Goal: Task Accomplishment & Management: Use online tool/utility

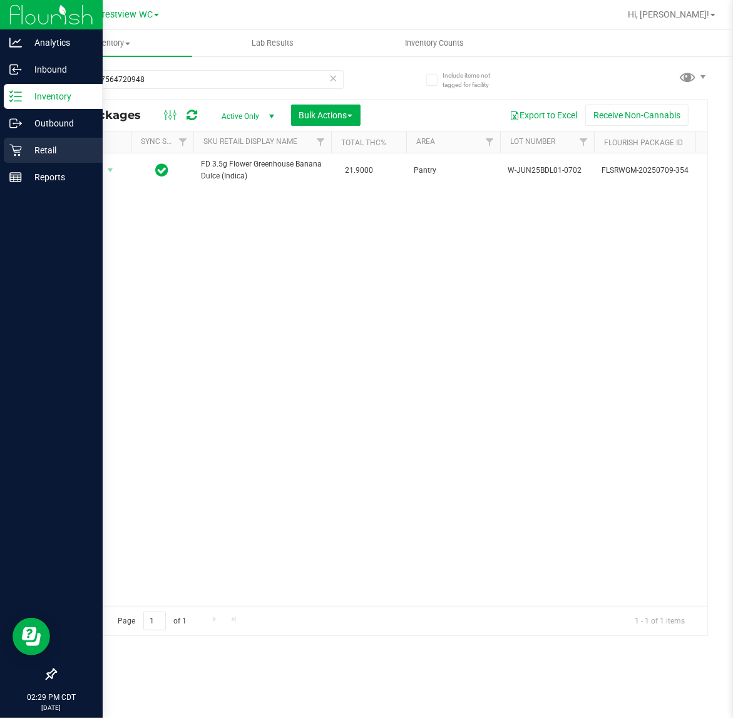
click at [35, 153] on p "Retail" at bounding box center [59, 150] width 75 height 15
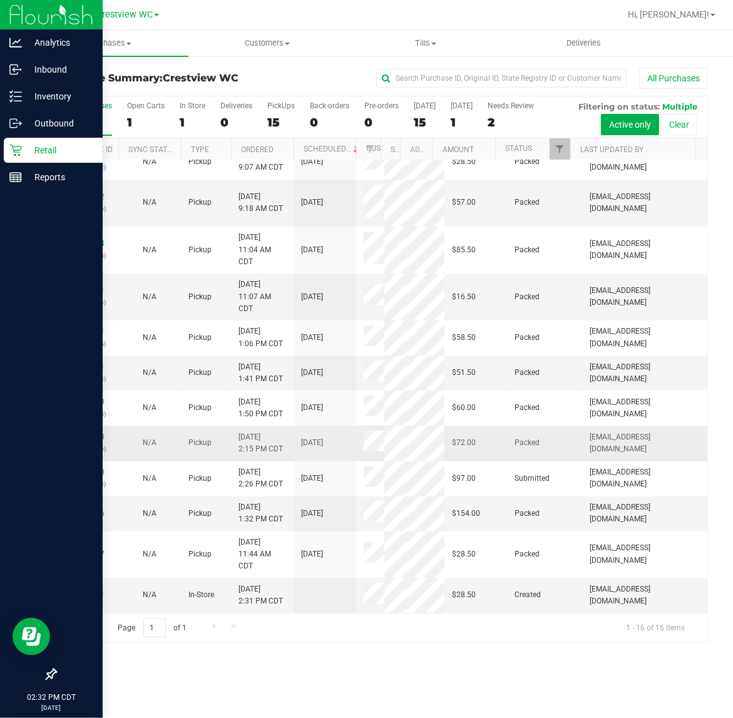
scroll to position [392, 0]
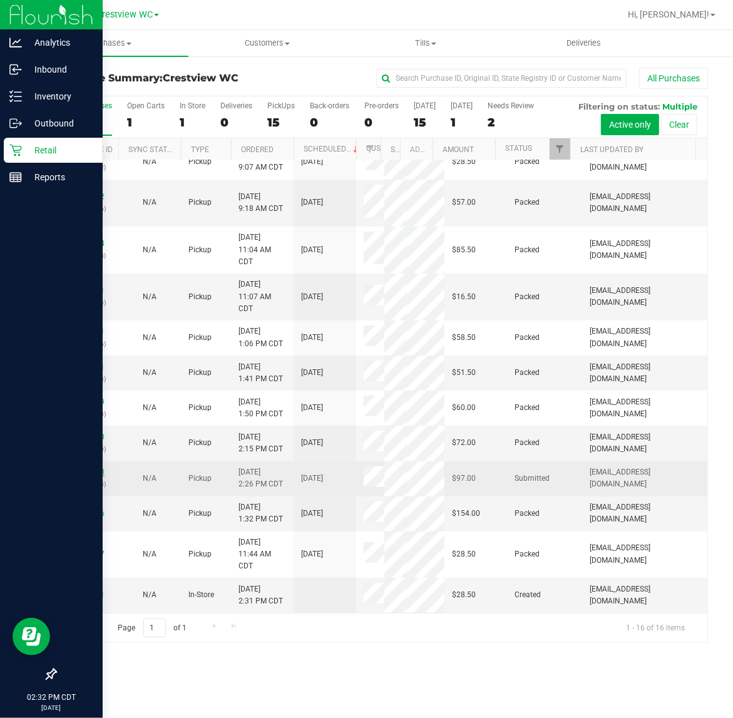
click at [97, 467] on link "11829978" at bounding box center [86, 471] width 35 height 9
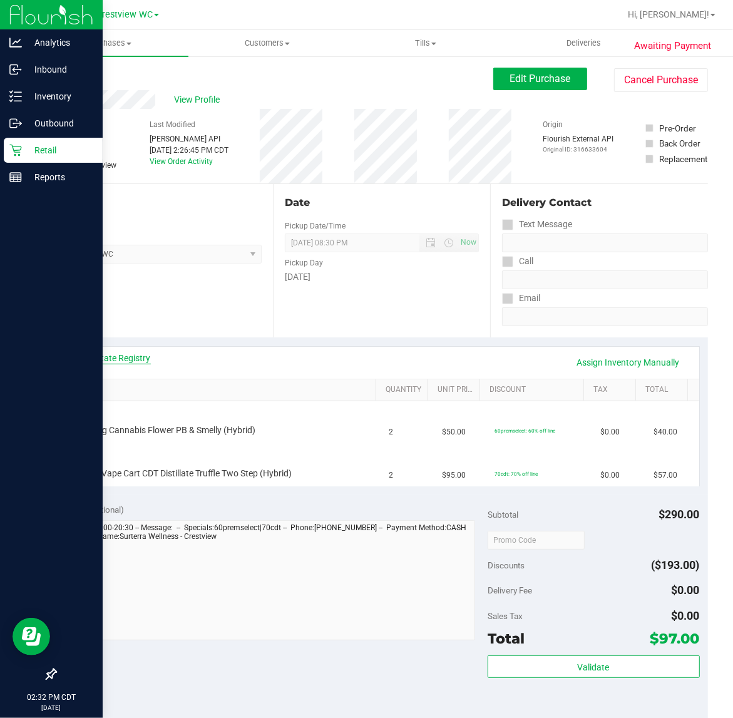
click at [124, 364] on link "View State Registry" at bounding box center [113, 358] width 75 height 13
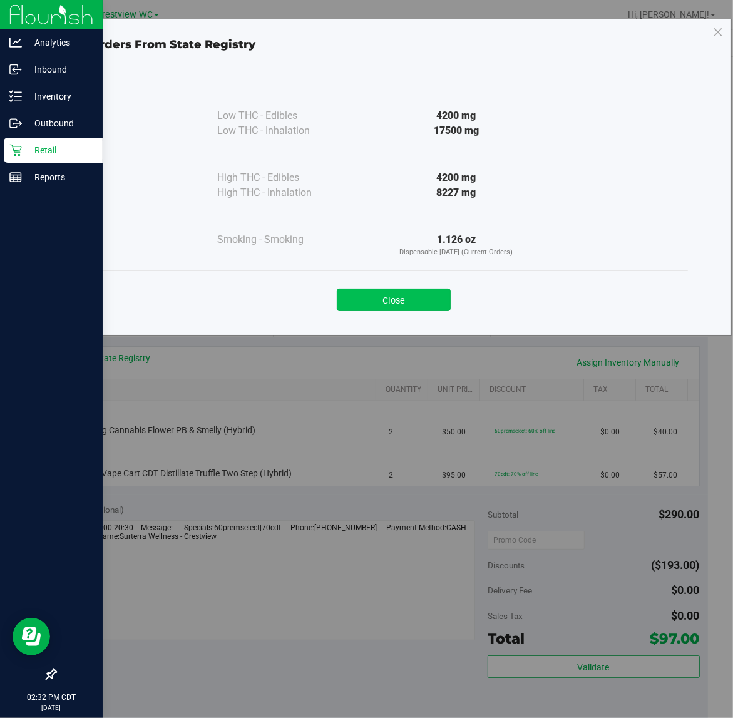
click at [386, 304] on button "Close" at bounding box center [394, 300] width 114 height 23
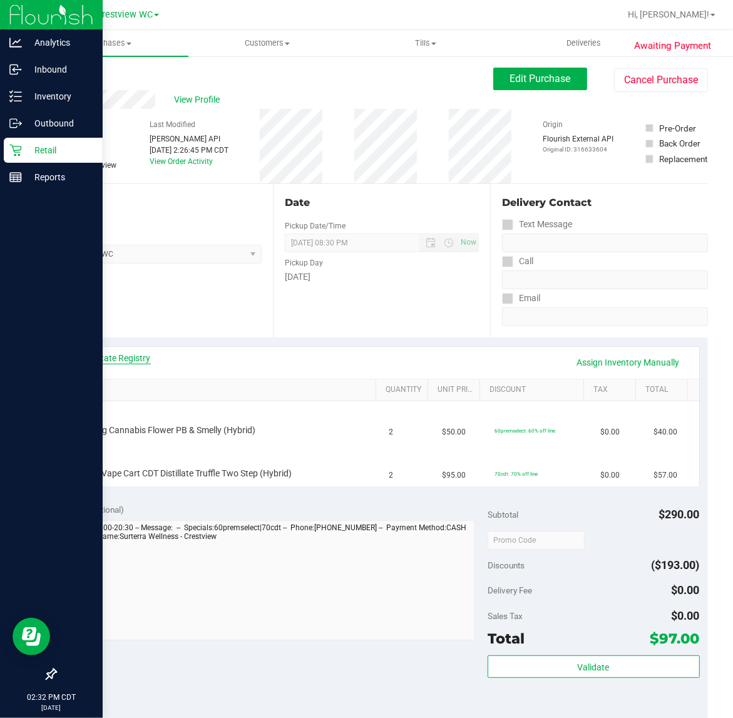
click at [105, 354] on link "View State Registry" at bounding box center [113, 358] width 75 height 13
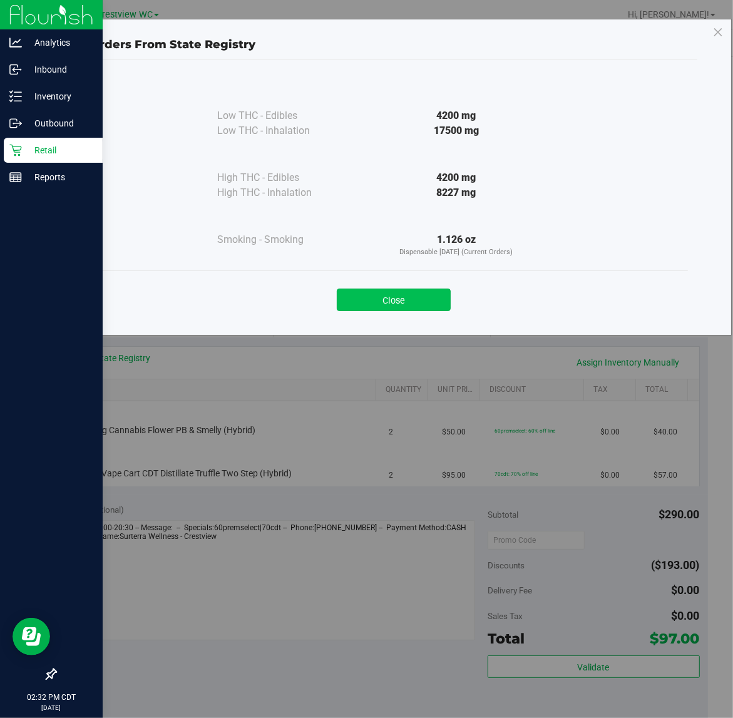
click at [379, 304] on button "Close" at bounding box center [394, 300] width 114 height 23
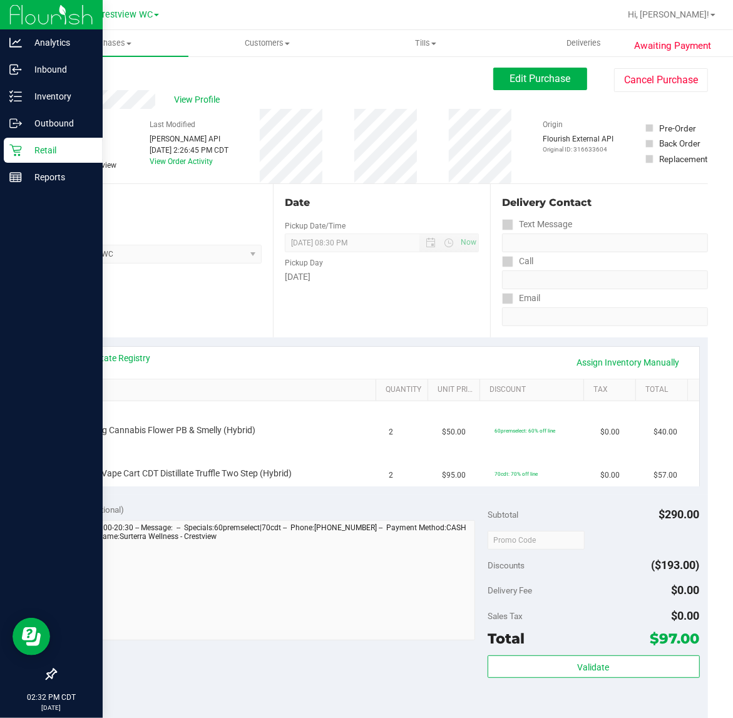
click at [335, 337] on div "View State Registry Assign Inventory Manually SKU Quantity Unit Price Discount …" at bounding box center [381, 415] width 653 height 157
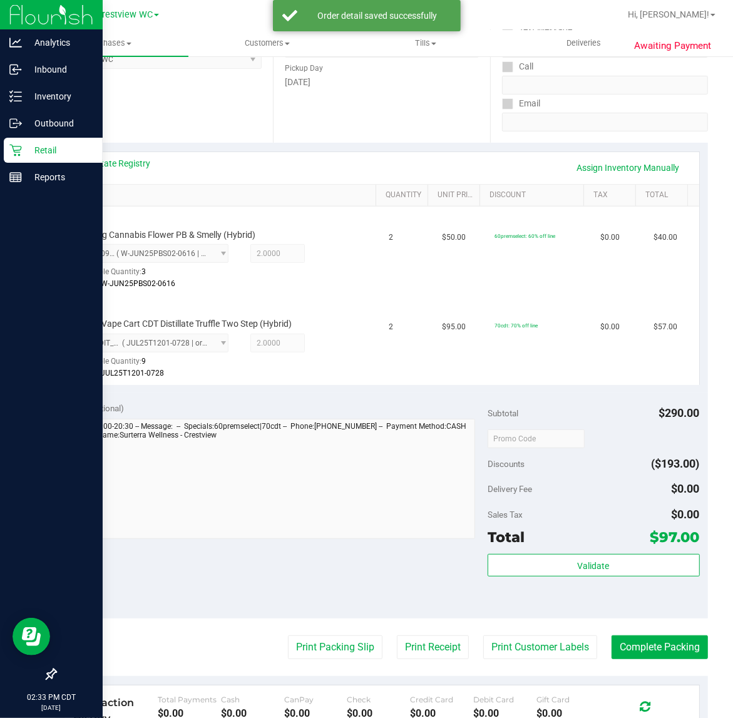
scroll to position [313, 0]
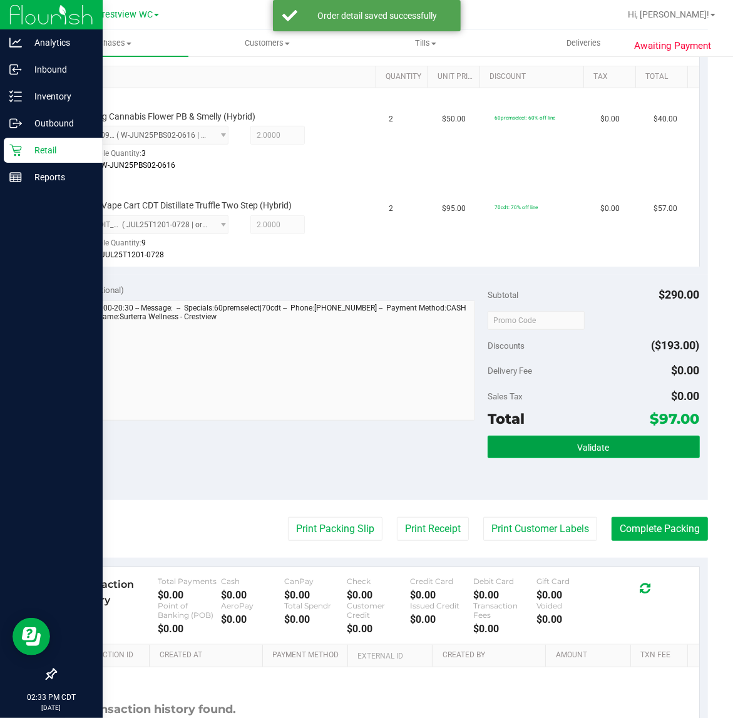
click at [511, 436] on button "Validate" at bounding box center [594, 447] width 212 height 23
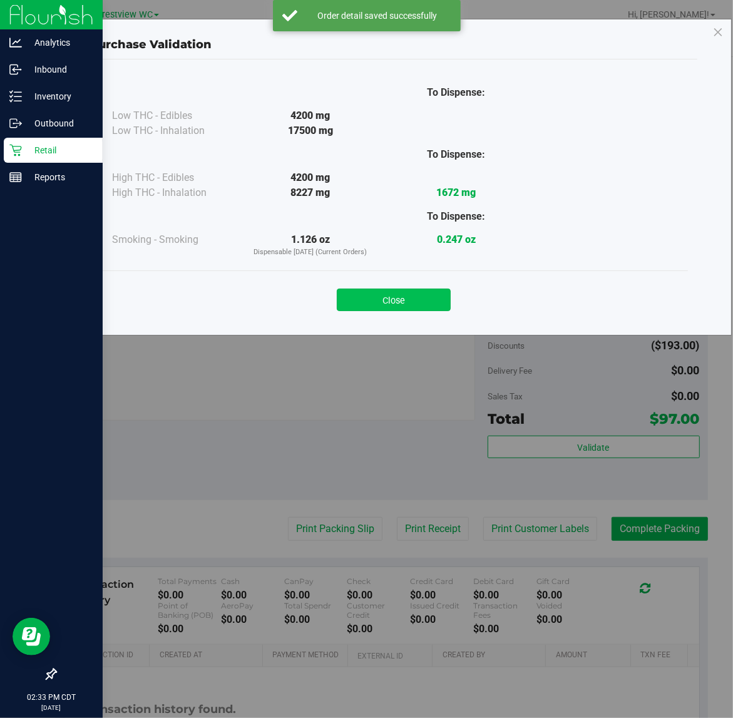
click at [413, 304] on button "Close" at bounding box center [394, 300] width 114 height 23
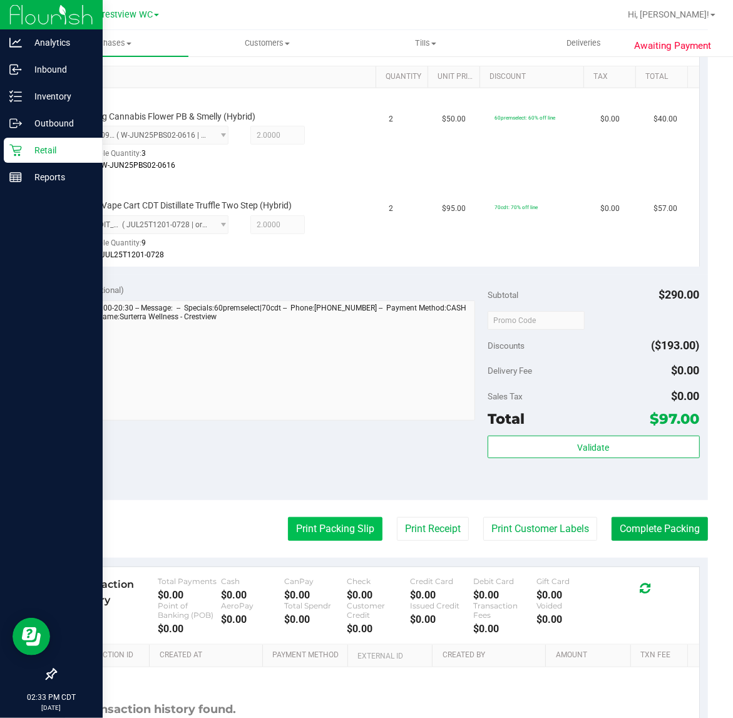
click at [330, 530] on button "Print Packing Slip" at bounding box center [335, 529] width 95 height 24
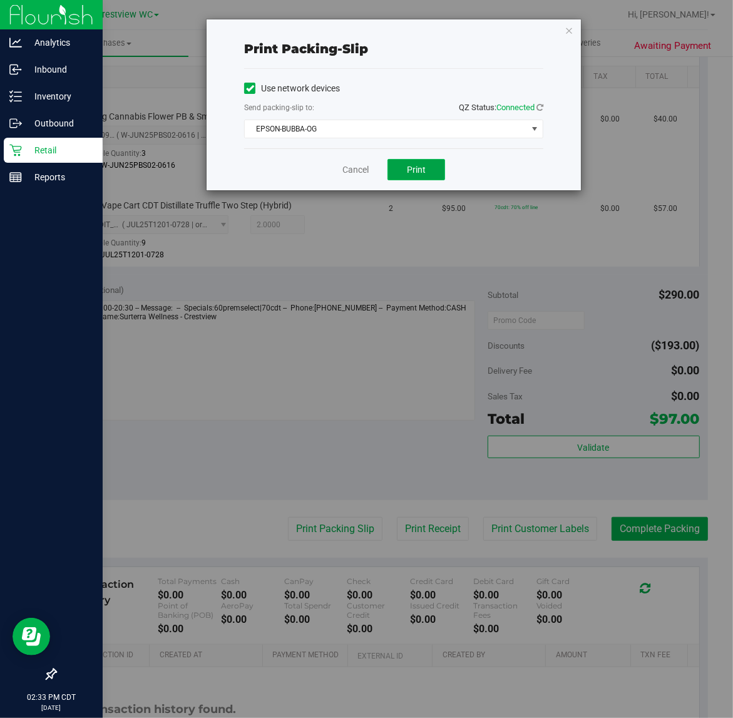
click at [439, 173] on button "Print" at bounding box center [416, 169] width 58 height 21
click at [362, 172] on link "Cancel" at bounding box center [355, 169] width 26 height 13
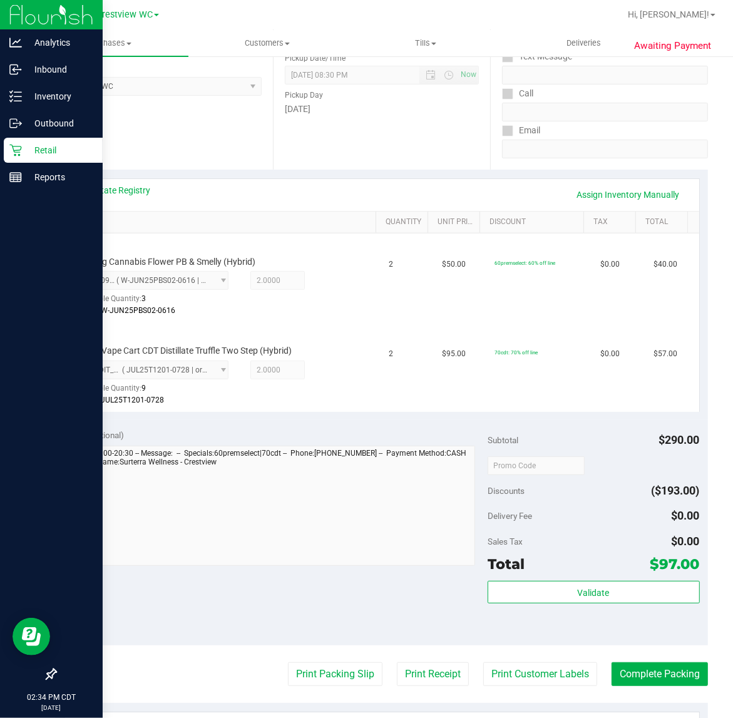
scroll to position [418, 0]
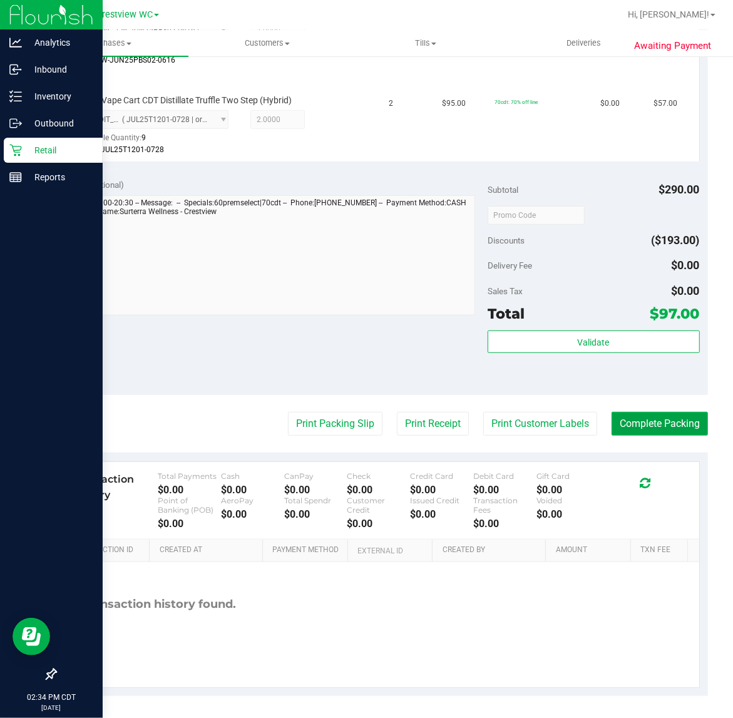
click at [672, 420] on button "Complete Packing" at bounding box center [659, 424] width 96 height 24
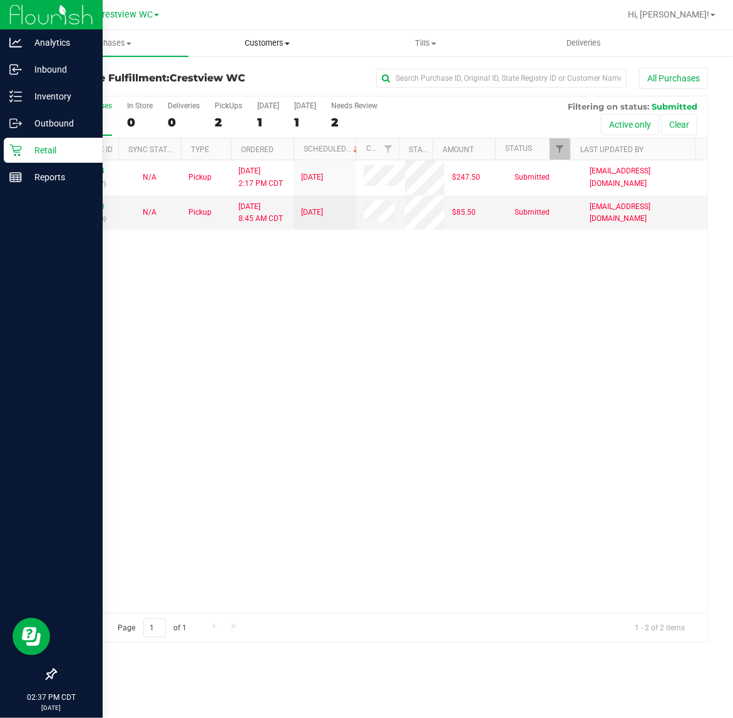
click at [257, 33] on uib-tab-heading "Customers All customers Add a new customer All physicians" at bounding box center [267, 43] width 157 height 25
click at [255, 71] on span "All customers" at bounding box center [233, 75] width 90 height 11
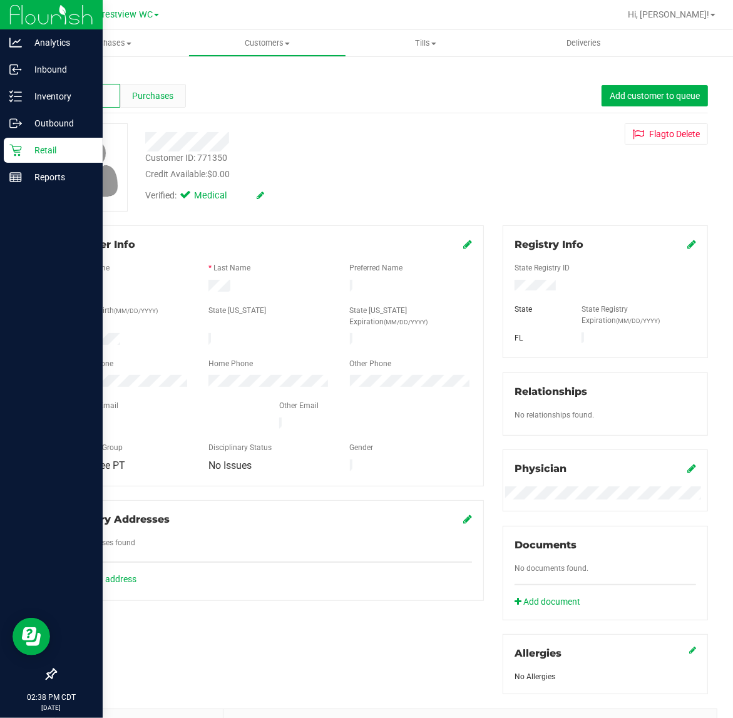
click at [136, 89] on span "Purchases" at bounding box center [152, 95] width 41 height 13
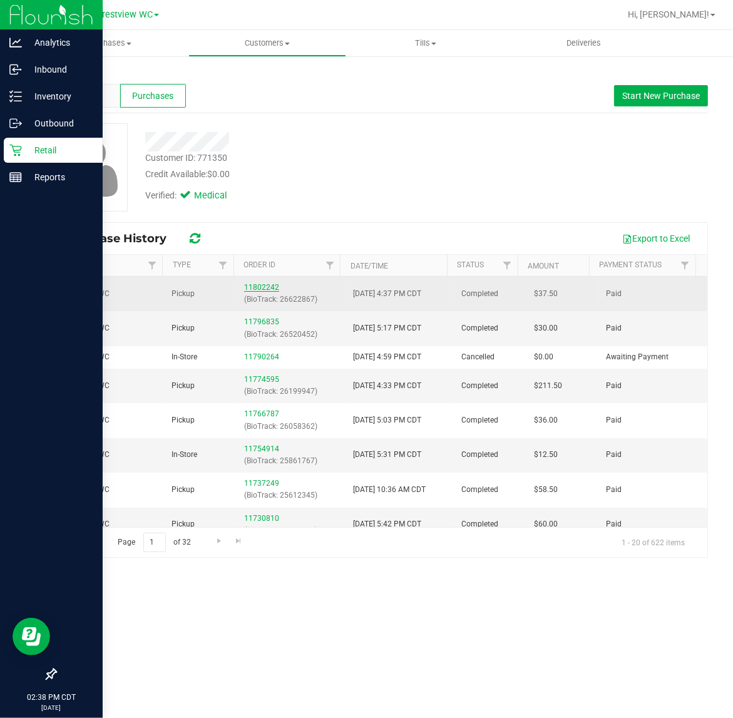
click at [257, 284] on link "11802242" at bounding box center [261, 287] width 35 height 9
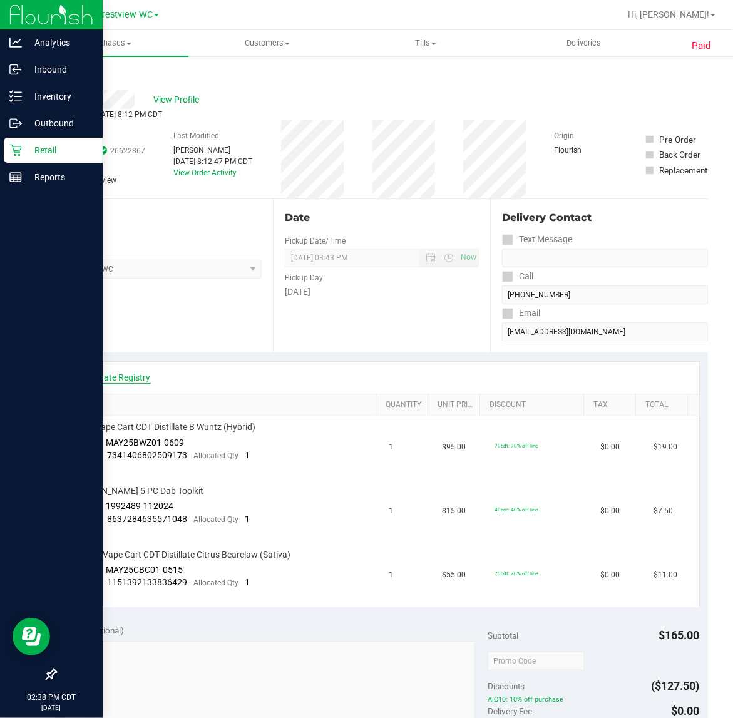
click at [110, 371] on link "View State Registry" at bounding box center [113, 377] width 75 height 13
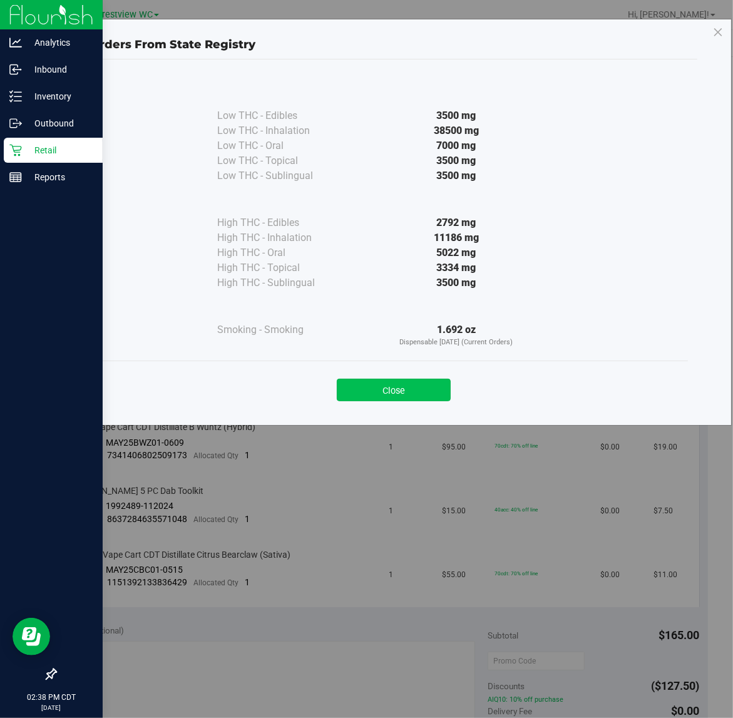
click at [413, 392] on button "Close" at bounding box center [394, 390] width 114 height 23
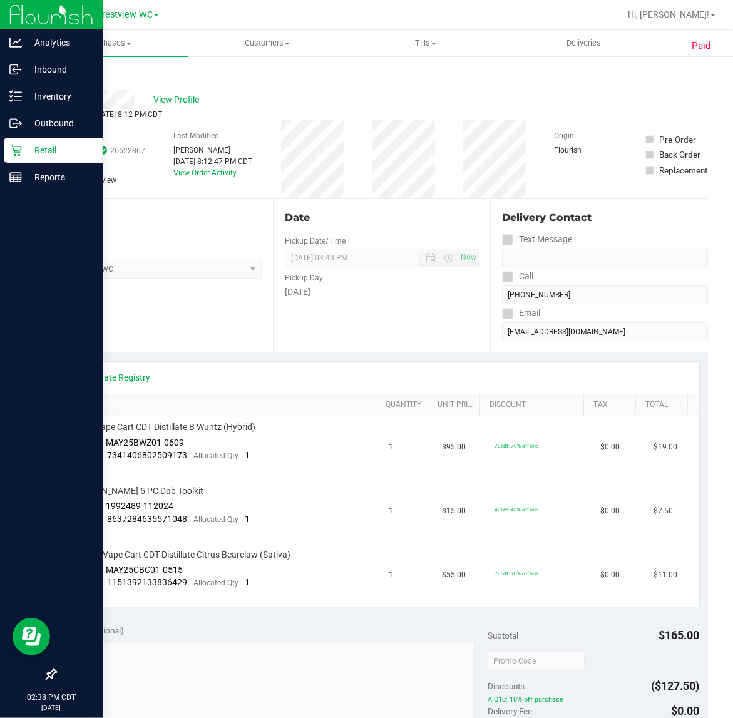
click at [66, 69] on div "Back" at bounding box center [64, 75] width 19 height 15
click at [66, 71] on link "Back" at bounding box center [64, 75] width 19 height 9
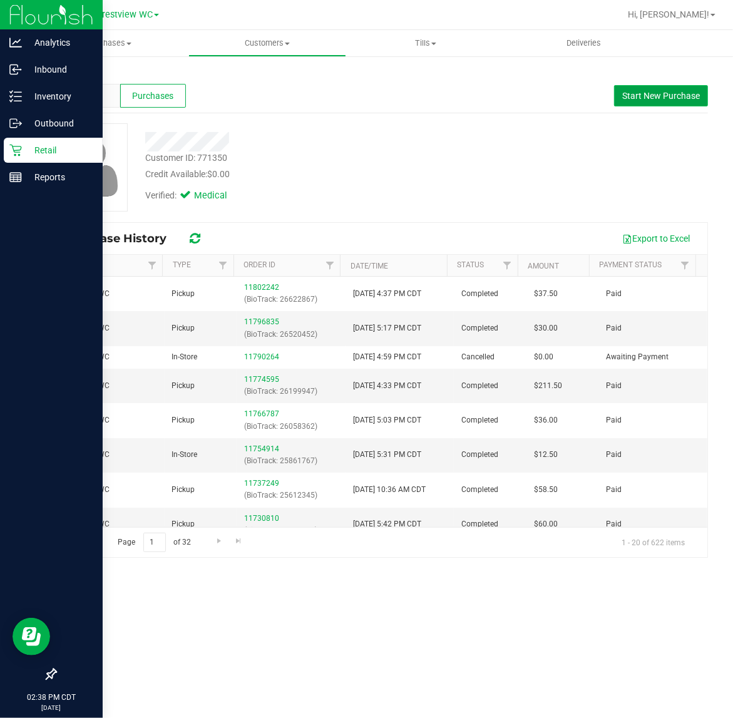
click at [645, 94] on span "Start New Purchase" at bounding box center [661, 96] width 78 height 10
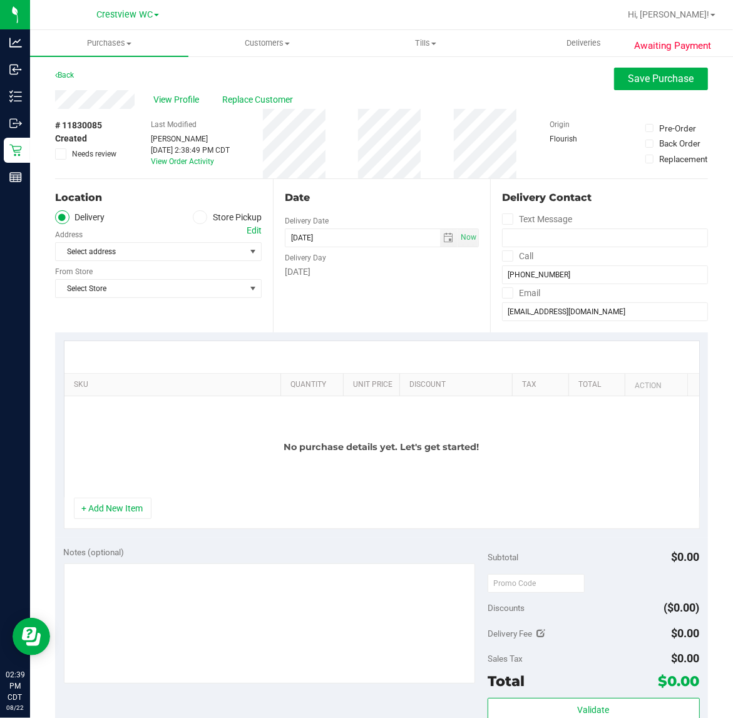
click at [193, 220] on span at bounding box center [200, 217] width 14 height 14
click at [0, 0] on input "Store Pickup" at bounding box center [0, 0] width 0 height 0
click at [167, 255] on span "Select Store" at bounding box center [151, 252] width 190 height 18
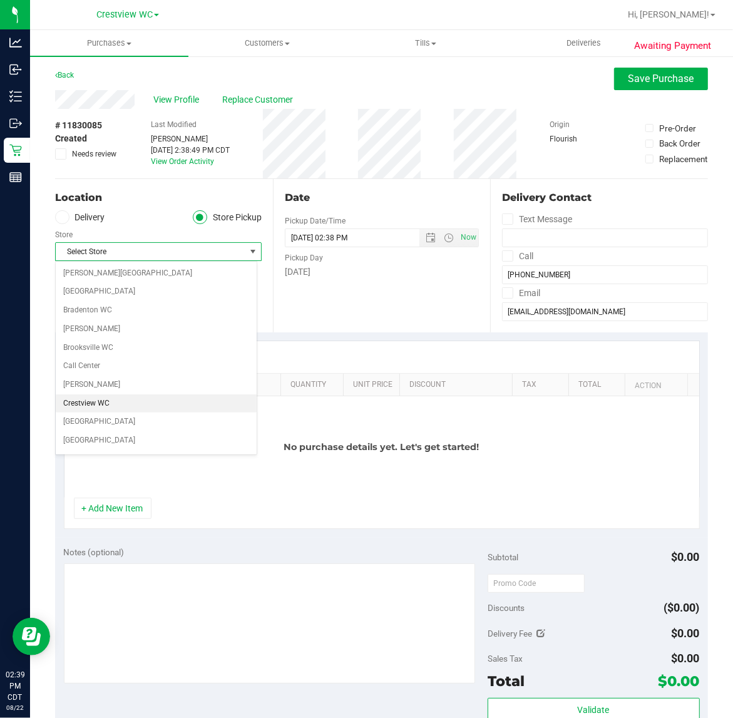
click at [116, 404] on li "Crestview WC" at bounding box center [156, 403] width 201 height 19
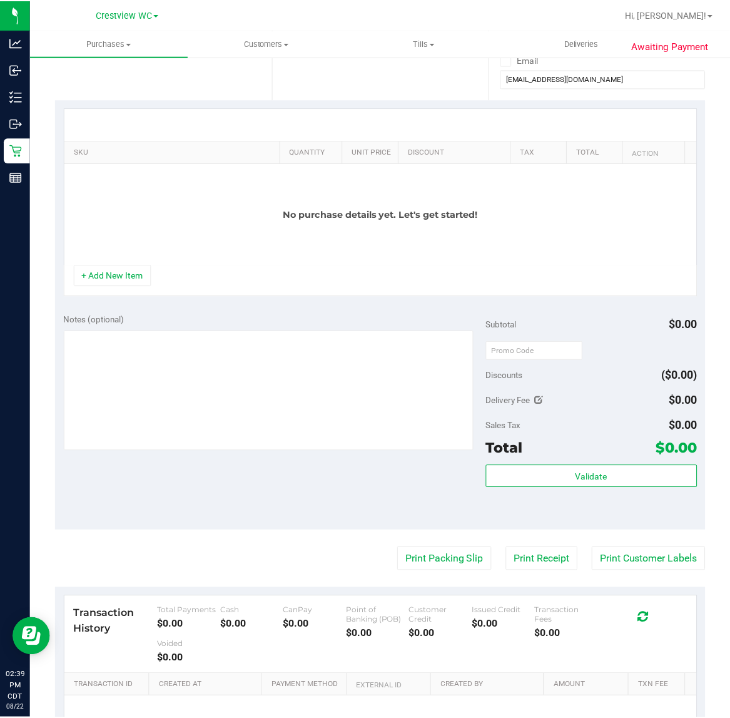
scroll to position [235, 0]
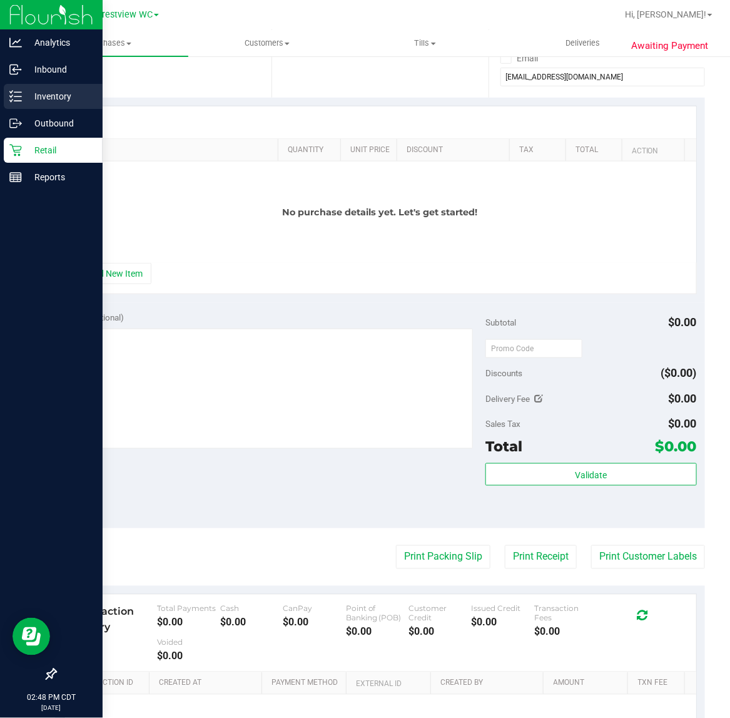
click at [18, 98] on icon at bounding box center [15, 96] width 13 height 13
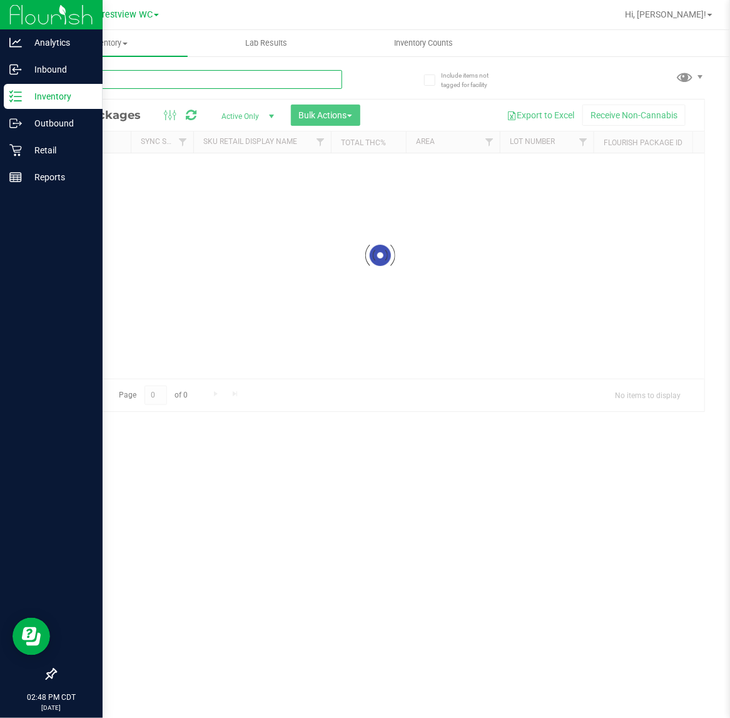
click at [118, 85] on input "text" at bounding box center [198, 79] width 287 height 19
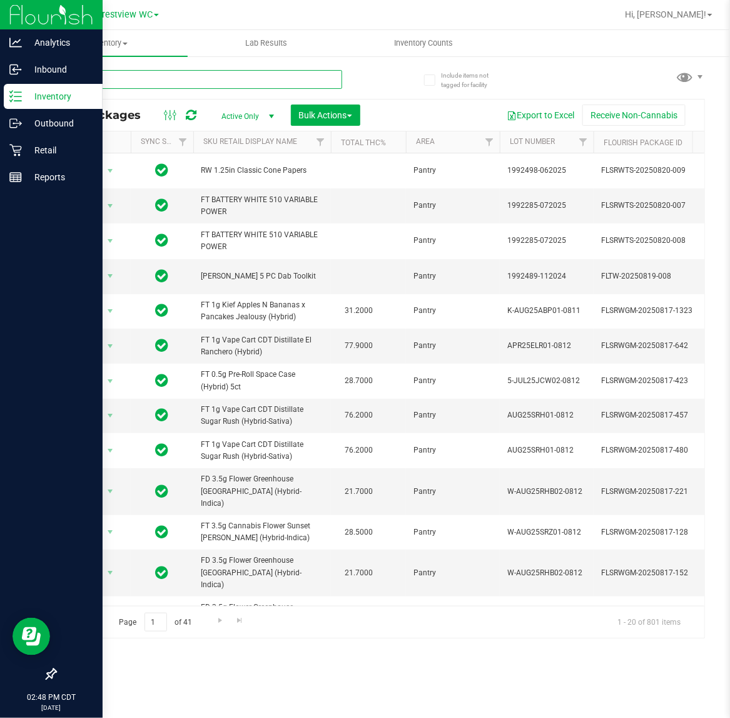
type input "frs"
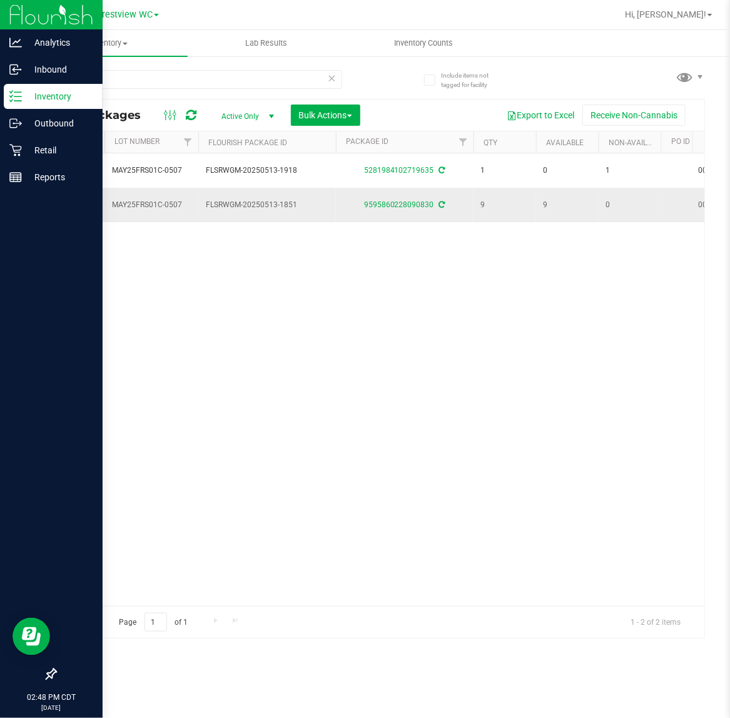
click at [404, 215] on td "9595860228090830" at bounding box center [405, 205] width 138 height 34
click at [406, 210] on div "9595860228090830" at bounding box center [404, 205] width 141 height 12
click at [408, 204] on link "9595860228090830" at bounding box center [399, 204] width 70 height 9
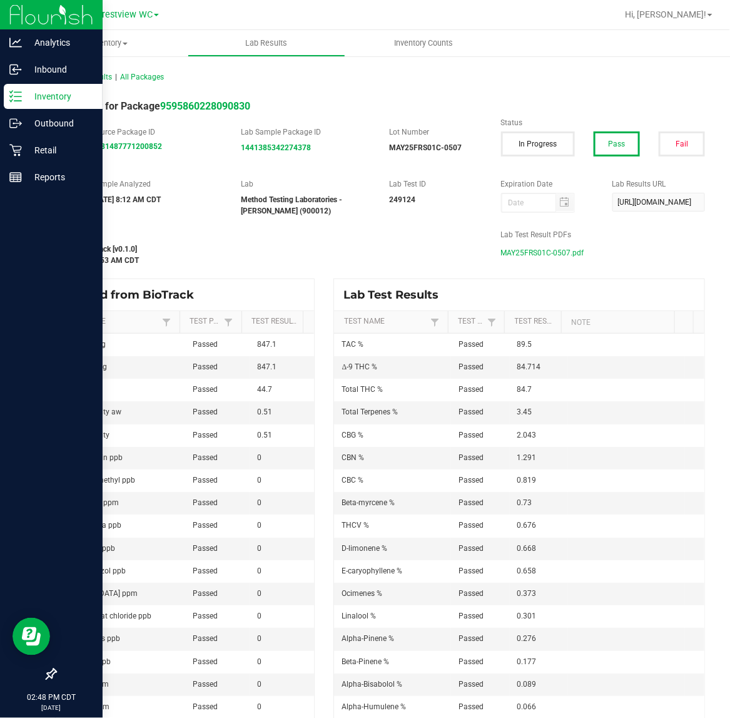
click at [517, 254] on span "MAY25FRS01C-0507.pdf" at bounding box center [542, 252] width 83 height 19
